Goal: Task Accomplishment & Management: Use online tool/utility

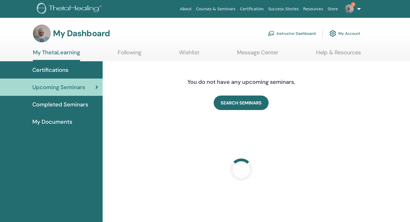
click at [286, 35] on link "Instructor Dashboard" at bounding box center [291, 33] width 48 height 12
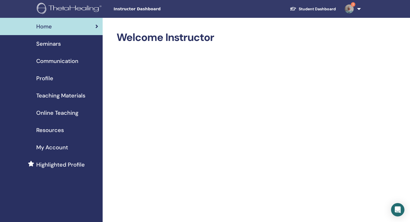
click at [50, 48] on link "Seminars" at bounding box center [51, 43] width 103 height 17
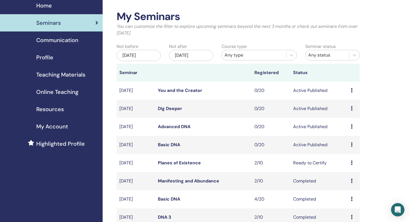
scroll to position [21, 0]
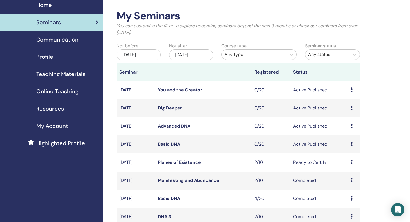
click at [175, 162] on link "Planes of Existence" at bounding box center [179, 162] width 43 height 6
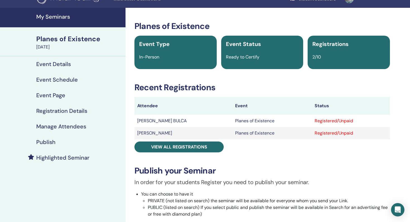
scroll to position [11, 0]
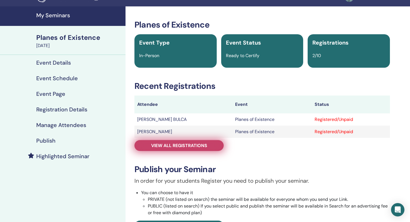
click at [177, 144] on span "View all registrations" at bounding box center [179, 146] width 56 height 6
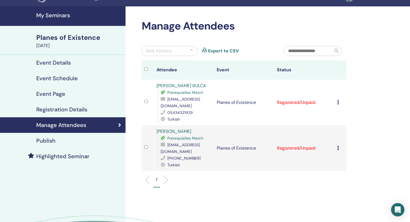
click at [182, 51] on div "Bulk Actions" at bounding box center [170, 51] width 56 height 10
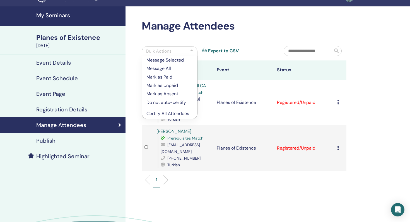
click at [173, 112] on p "Certify All Attendees" at bounding box center [169, 113] width 46 height 7
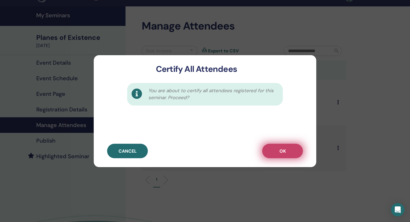
click at [275, 147] on button "OK" at bounding box center [282, 151] width 41 height 14
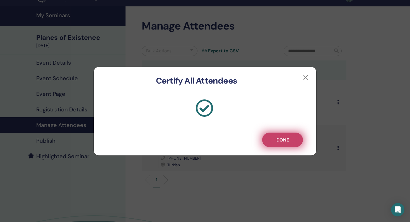
click at [274, 141] on button "Done" at bounding box center [282, 140] width 41 height 14
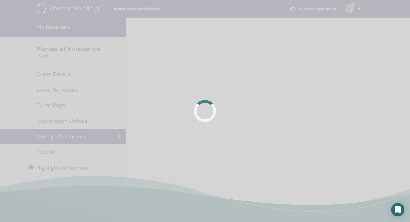
scroll to position [11, 0]
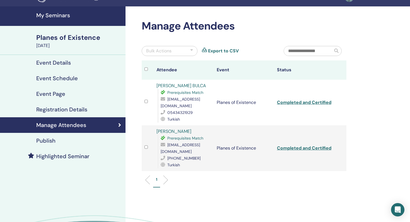
click at [286, 145] on link "Completed and Certified" at bounding box center [304, 148] width 54 height 6
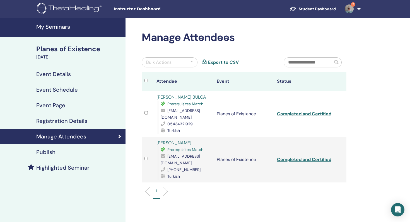
scroll to position [0, 0]
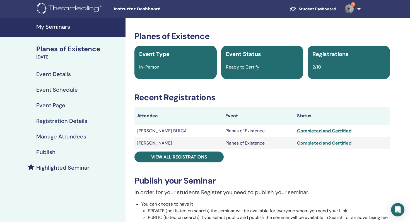
scroll to position [11, 0]
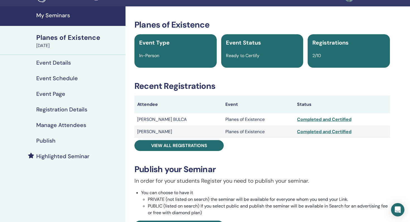
click at [50, 18] on h4 "My Seminars" at bounding box center [79, 15] width 86 height 7
